Goal: Information Seeking & Learning: Check status

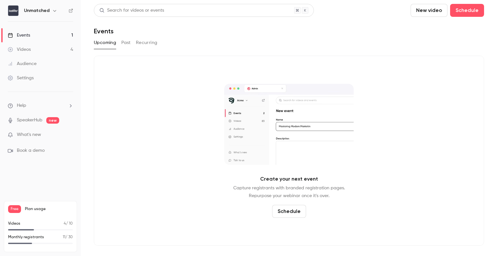
click at [31, 32] on link "Events 1" at bounding box center [40, 35] width 81 height 14
click at [33, 51] on link "Videos 4" at bounding box center [40, 49] width 81 height 14
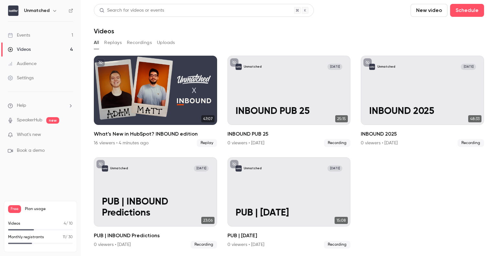
click at [50, 35] on link "Events 1" at bounding box center [40, 35] width 81 height 14
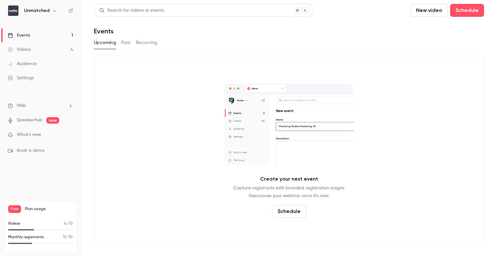
click at [49, 49] on link "Videos 4" at bounding box center [40, 49] width 81 height 14
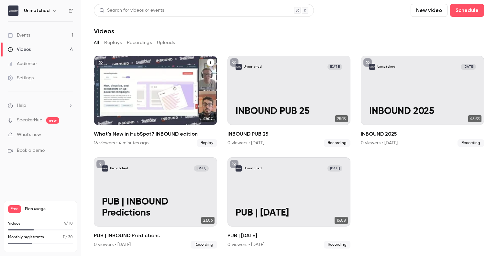
click at [162, 84] on div "What’s New in HubSpot? INBOUND edition" at bounding box center [155, 90] width 123 height 69
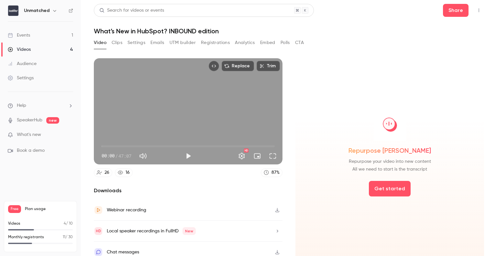
click at [118, 47] on button "Clips" at bounding box center [117, 43] width 11 height 10
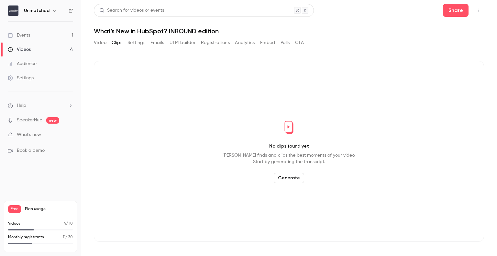
click at [142, 44] on button "Settings" at bounding box center [136, 43] width 18 height 10
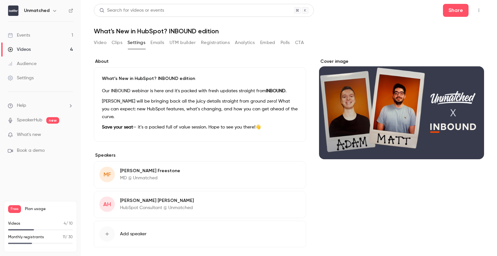
click at [215, 41] on button "Registrations" at bounding box center [215, 43] width 29 height 10
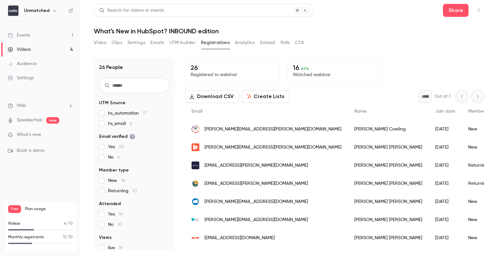
scroll to position [30, 0]
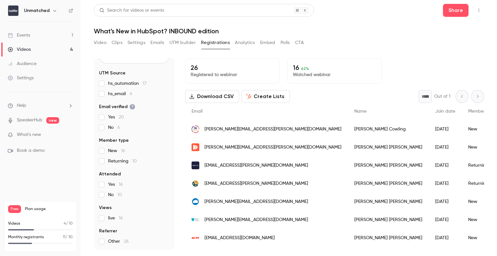
click at [109, 128] on span "No 6" at bounding box center [114, 127] width 12 height 6
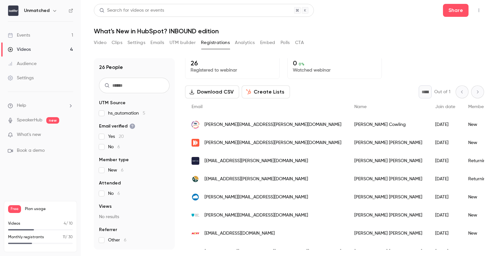
scroll to position [0, 0]
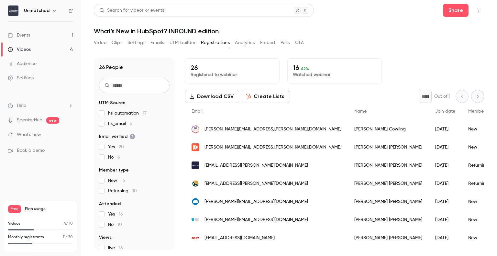
click at [247, 45] on button "Analytics" at bounding box center [245, 43] width 20 height 10
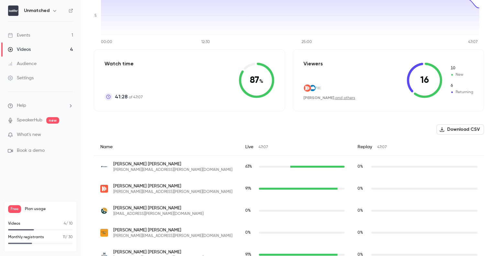
scroll to position [5, 0]
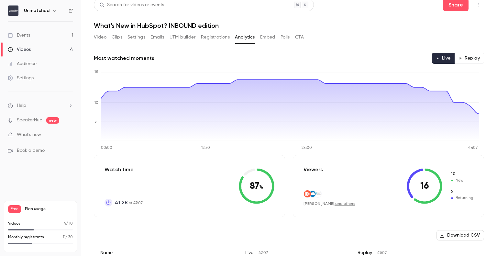
click at [286, 41] on button "Polls" at bounding box center [284, 37] width 9 height 10
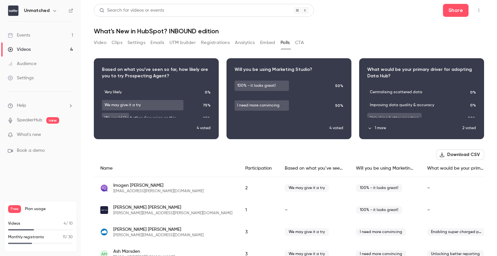
click at [301, 42] on button "CTA" at bounding box center [299, 43] width 9 height 10
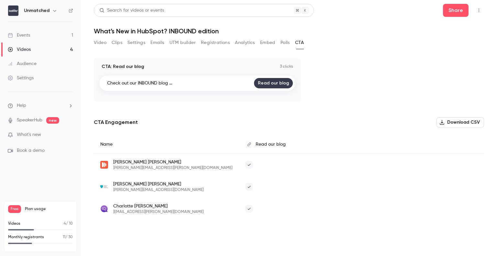
click at [205, 41] on button "Registrations" at bounding box center [215, 43] width 29 height 10
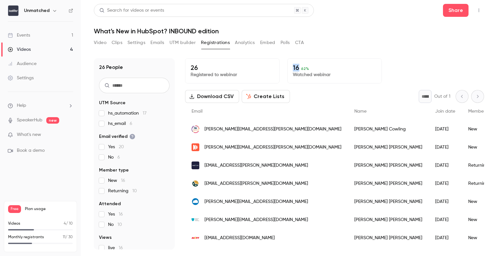
drag, startPoint x: 292, startPoint y: 66, endPoint x: 297, endPoint y: 66, distance: 4.5
click at [297, 66] on p "16 62 %" at bounding box center [334, 68] width 83 height 8
copy p "16"
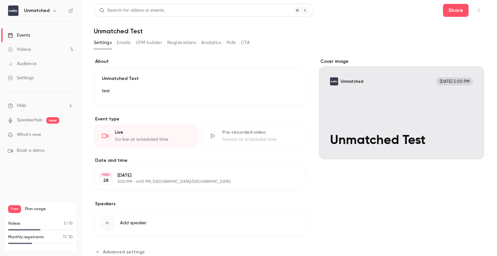
click at [25, 35] on div "Events" at bounding box center [19, 35] width 22 height 6
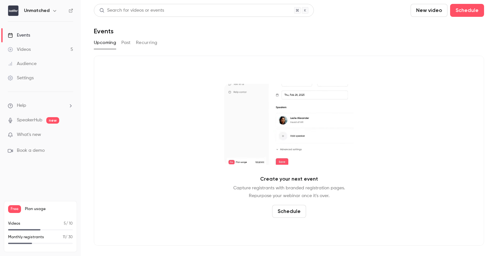
click at [41, 45] on link "Videos 5" at bounding box center [40, 49] width 81 height 14
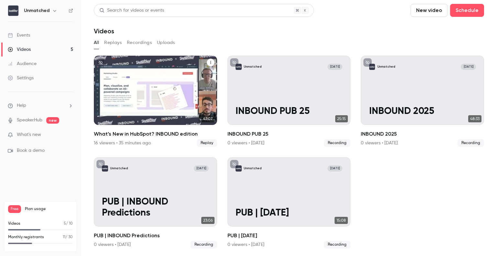
click at [175, 77] on div "What’s New in HubSpot? INBOUND edition" at bounding box center [155, 90] width 123 height 69
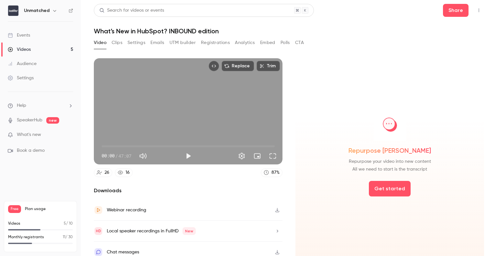
click at [221, 44] on button "Registrations" at bounding box center [215, 43] width 29 height 10
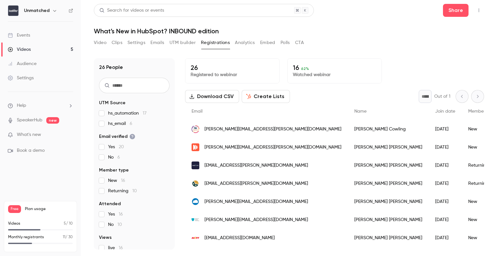
click at [308, 69] on p "16 62 %" at bounding box center [334, 68] width 83 height 8
click at [306, 76] on p "Watched webinar" at bounding box center [334, 74] width 83 height 6
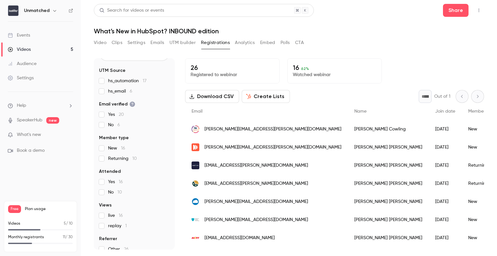
click at [108, 179] on span "Yes 16" at bounding box center [115, 182] width 15 height 6
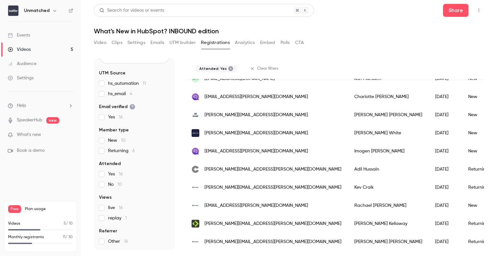
scroll to position [186, 0]
